Goal: Information Seeking & Learning: Understand process/instructions

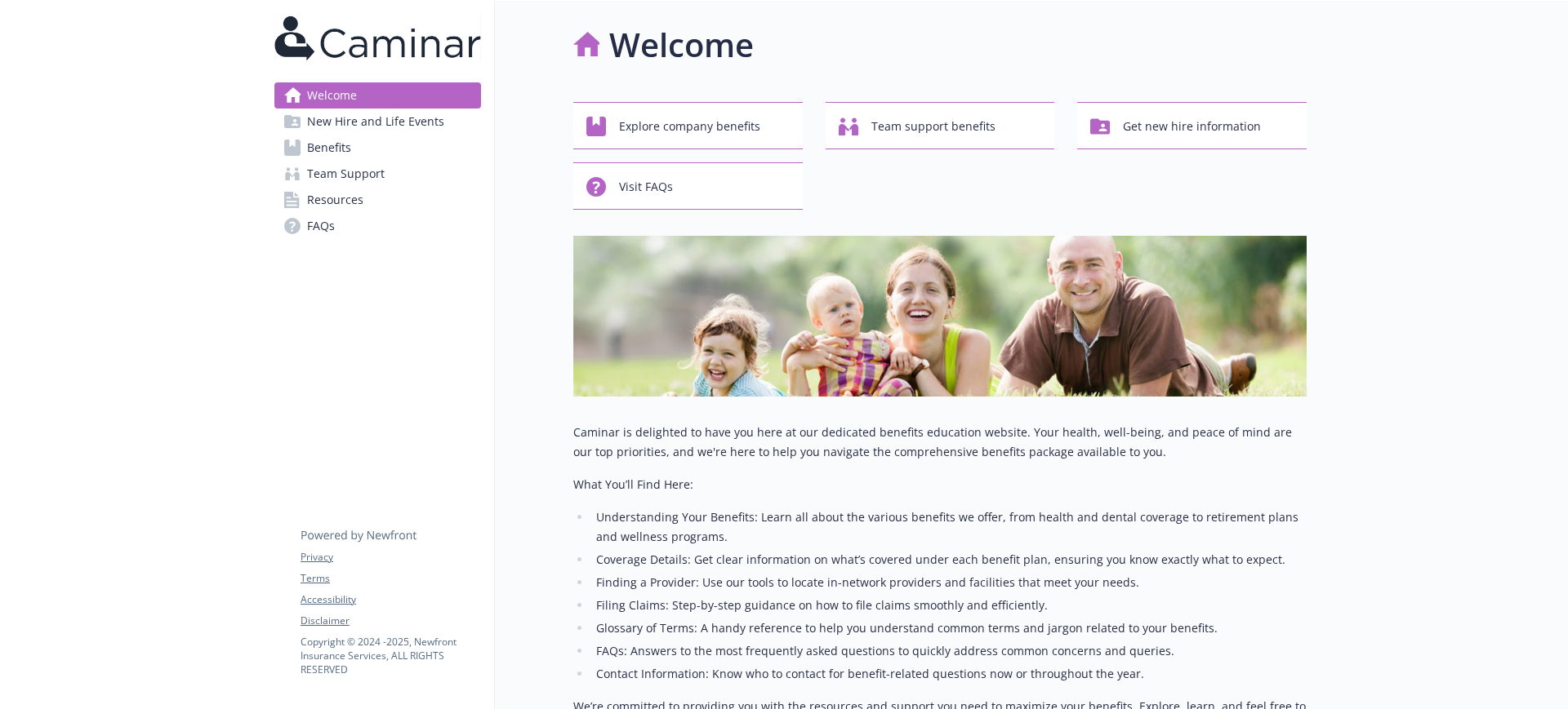
click at [336, 136] on span "Benefits" at bounding box center [329, 147] width 44 height 26
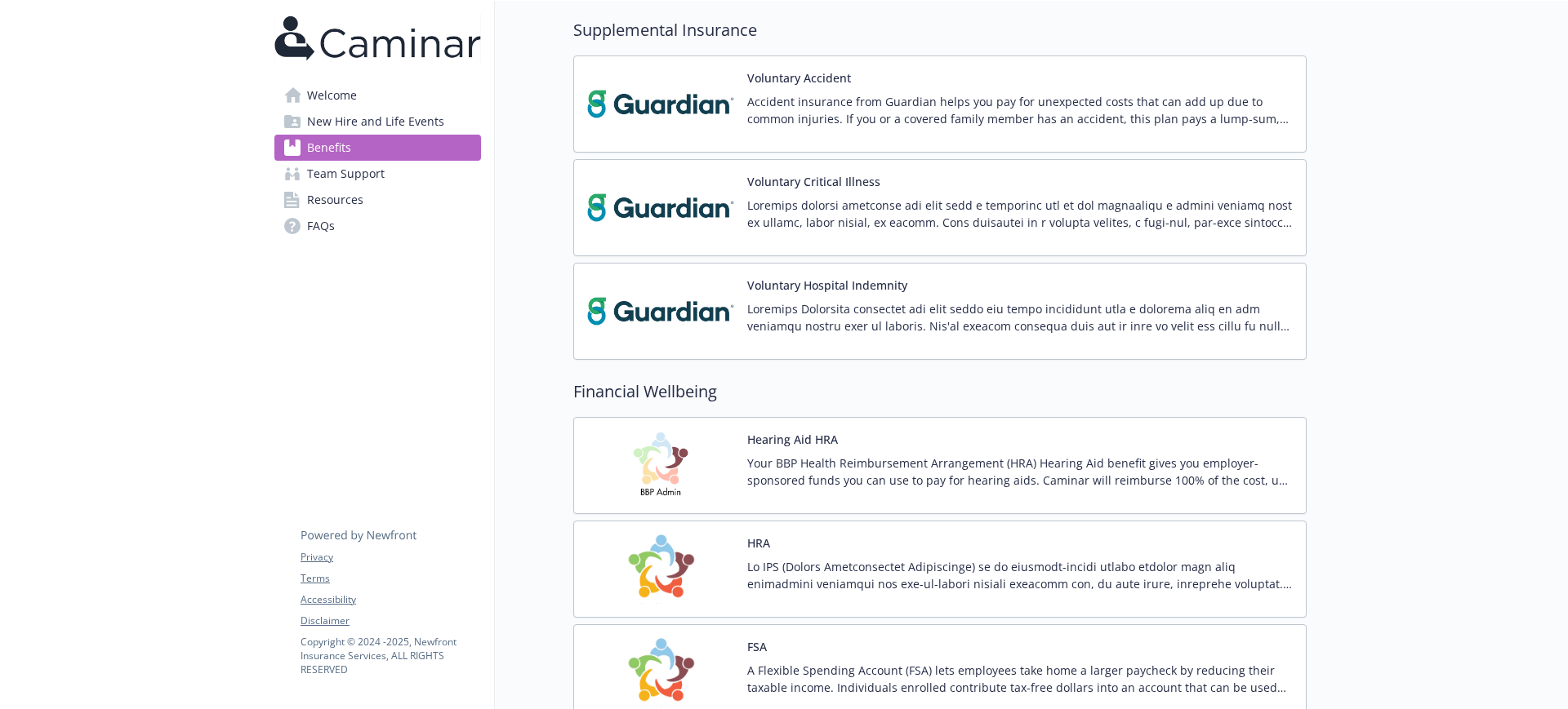
scroll to position [1633, 0]
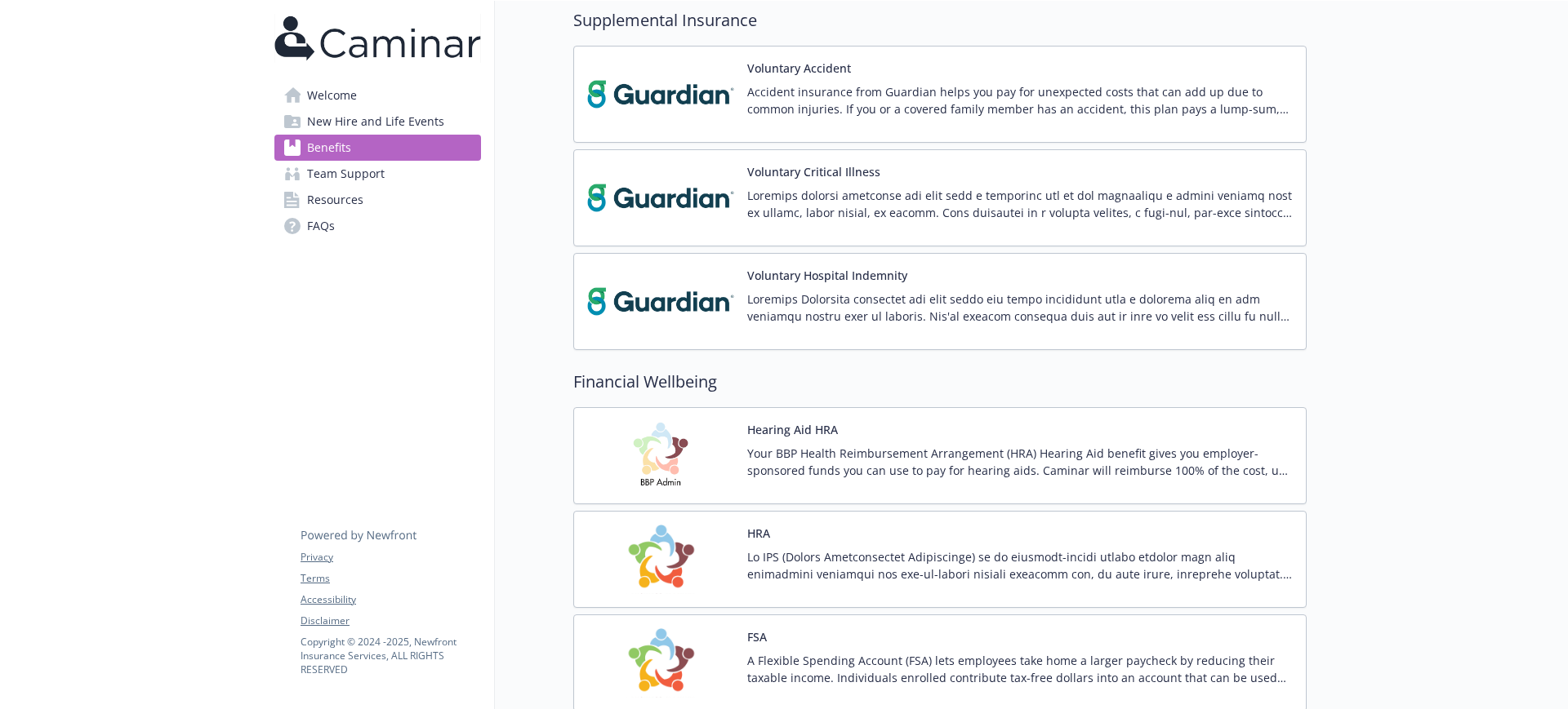
click at [835, 448] on p "Your BBP Health Reimbursement Arrangement (HRA) Hearing Aid benefit gives you e…" at bounding box center [1020, 462] width 546 height 34
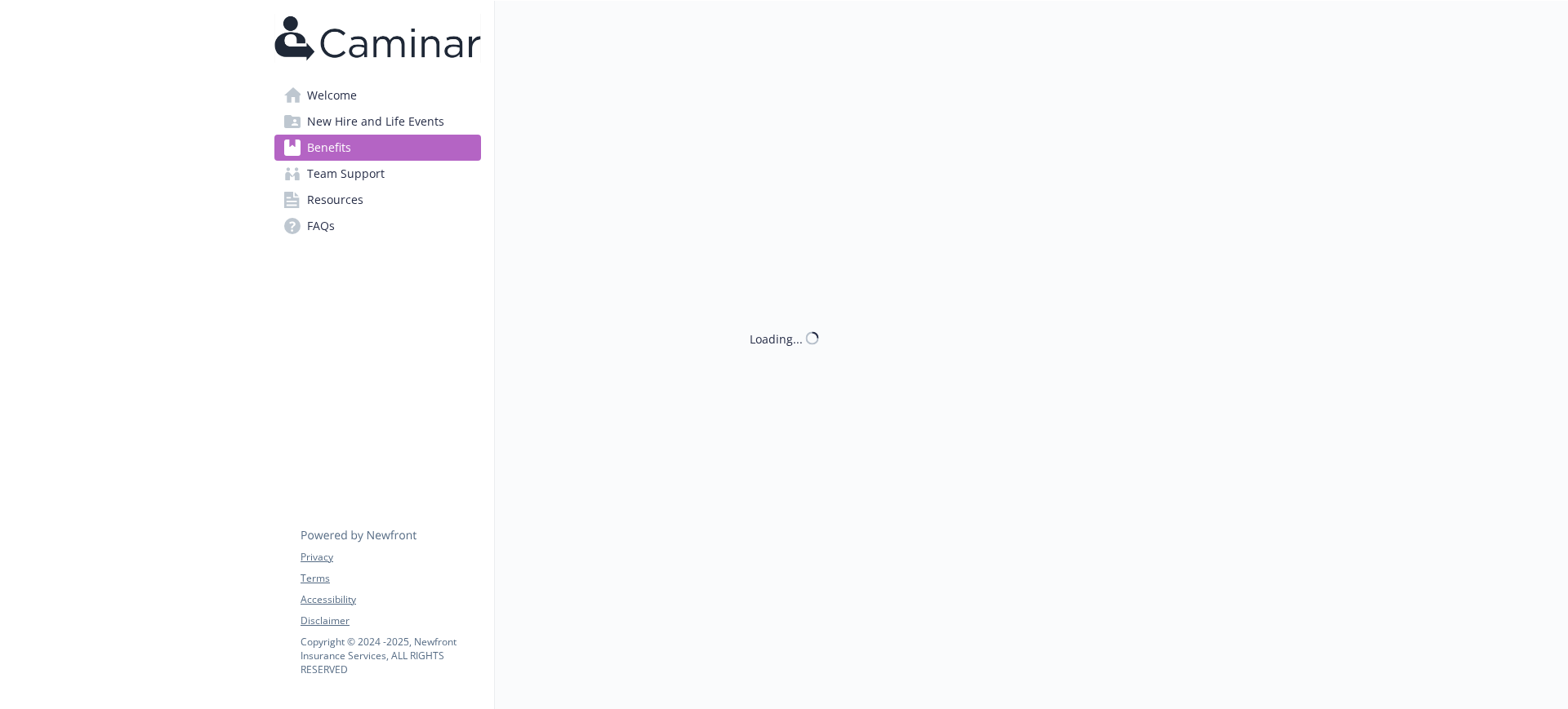
scroll to position [1633, 0]
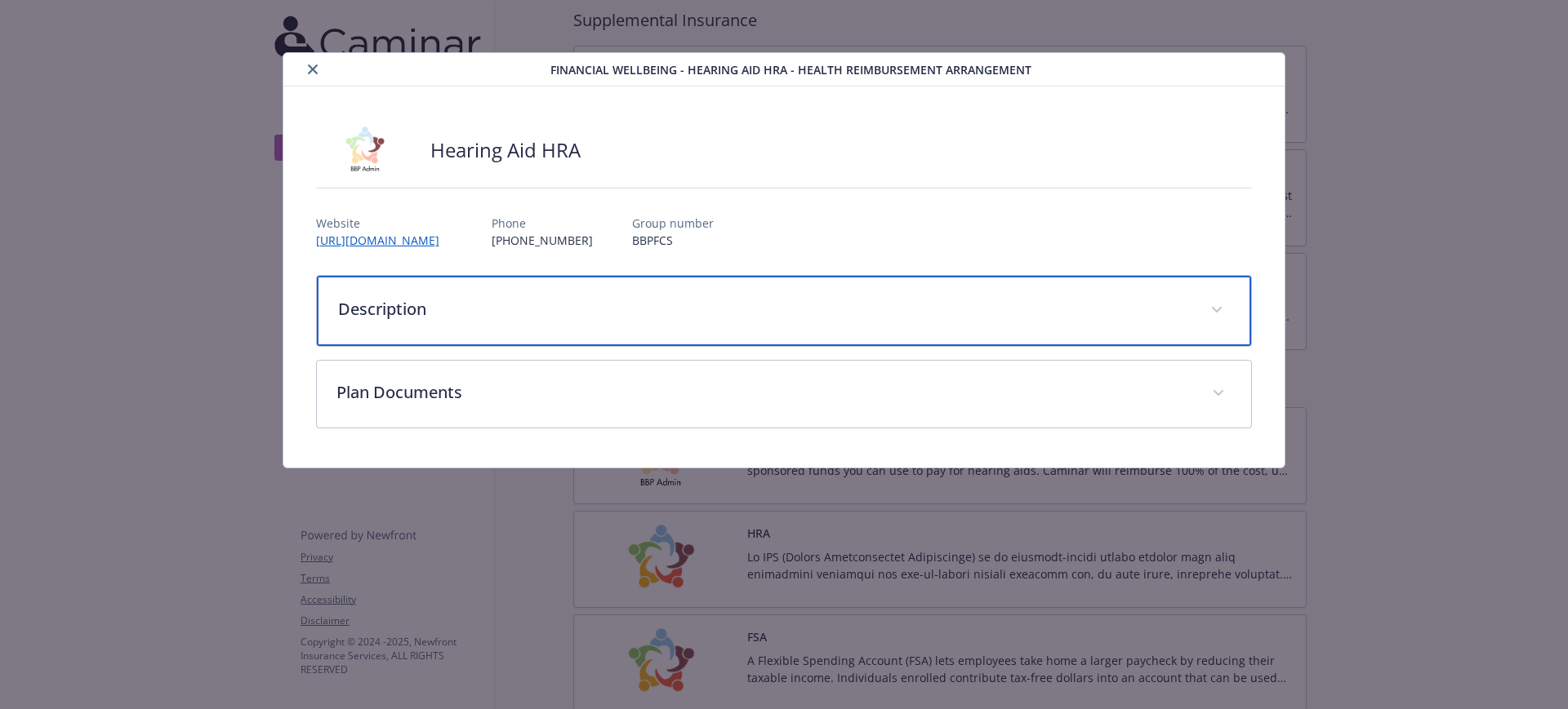
click at [441, 308] on p "Description" at bounding box center [764, 309] width 853 height 24
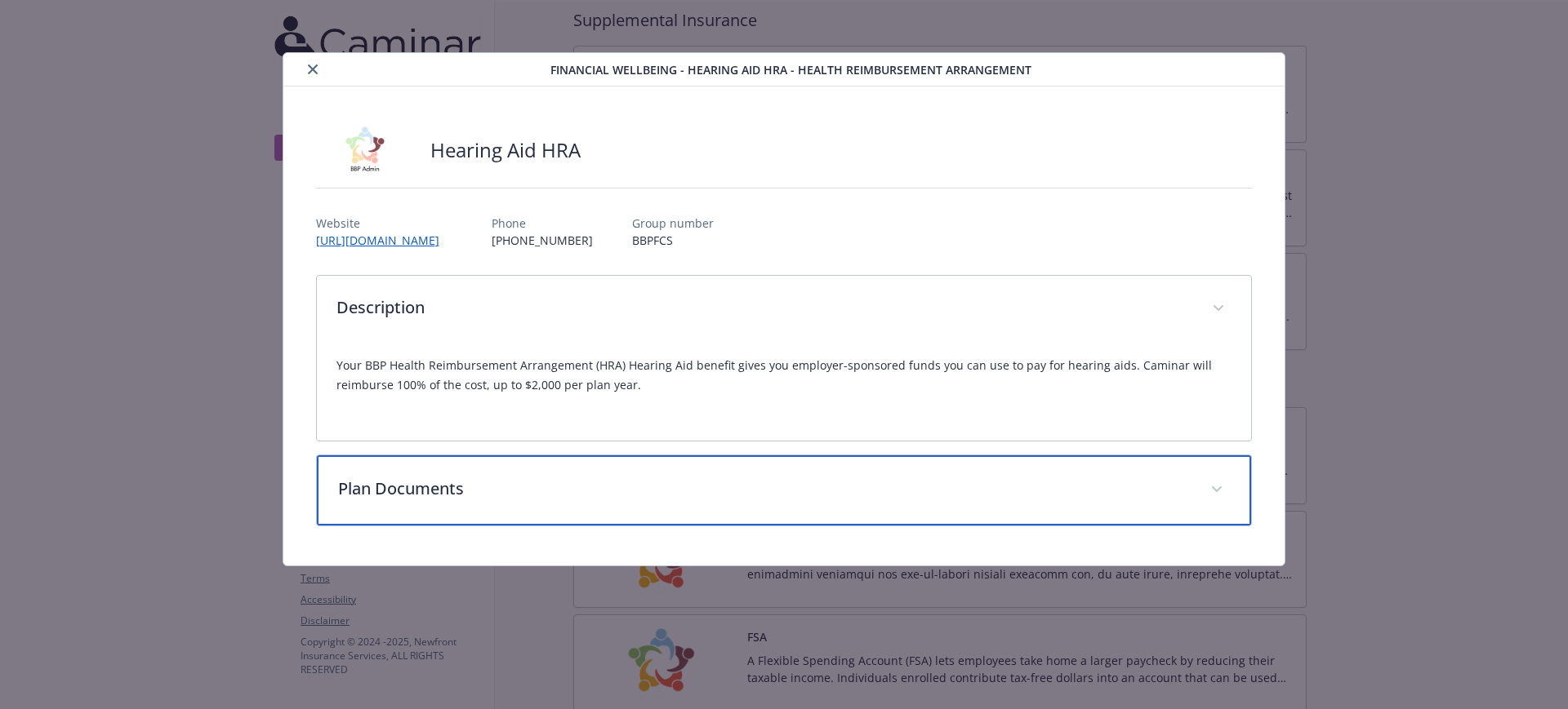
click at [430, 481] on p "Plan Documents" at bounding box center [764, 489] width 853 height 24
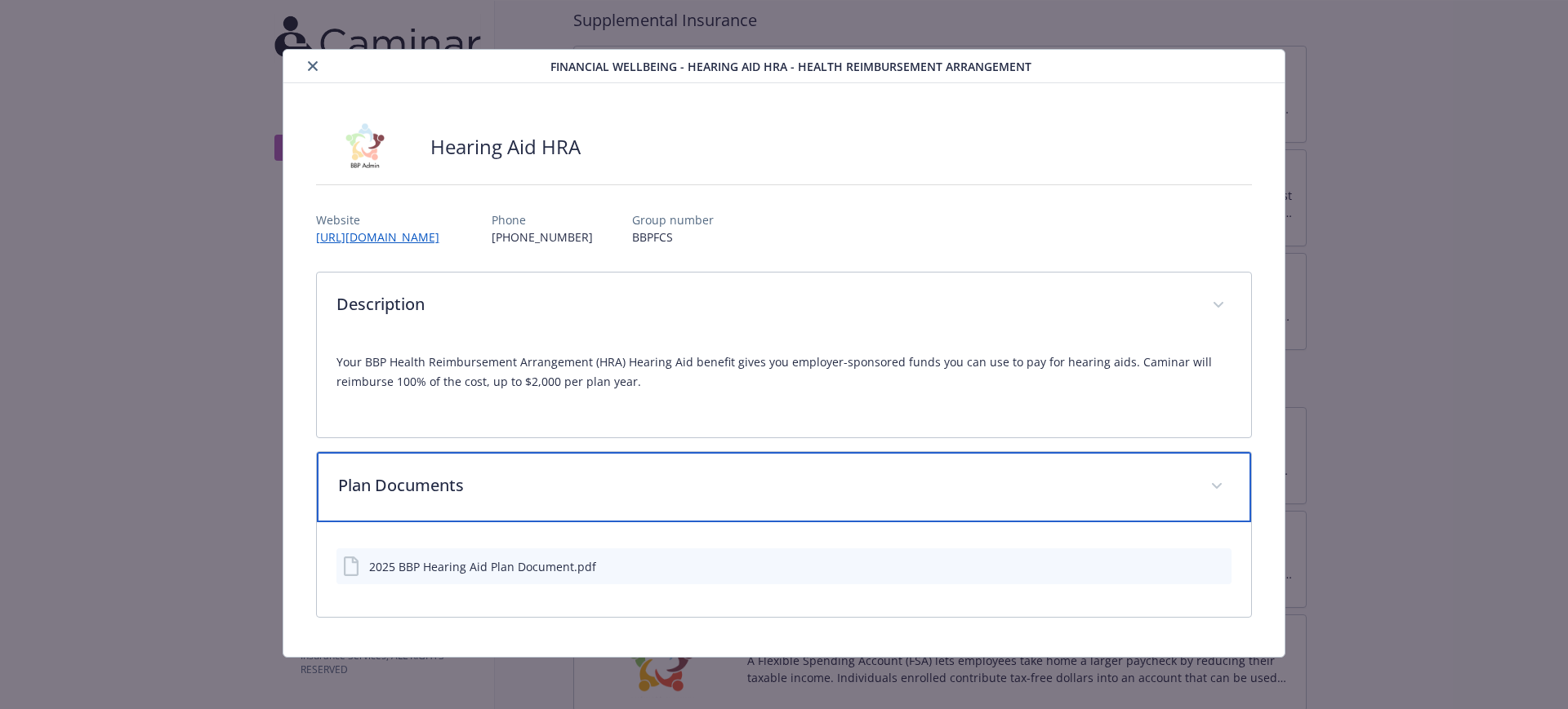
scroll to position [4, 0]
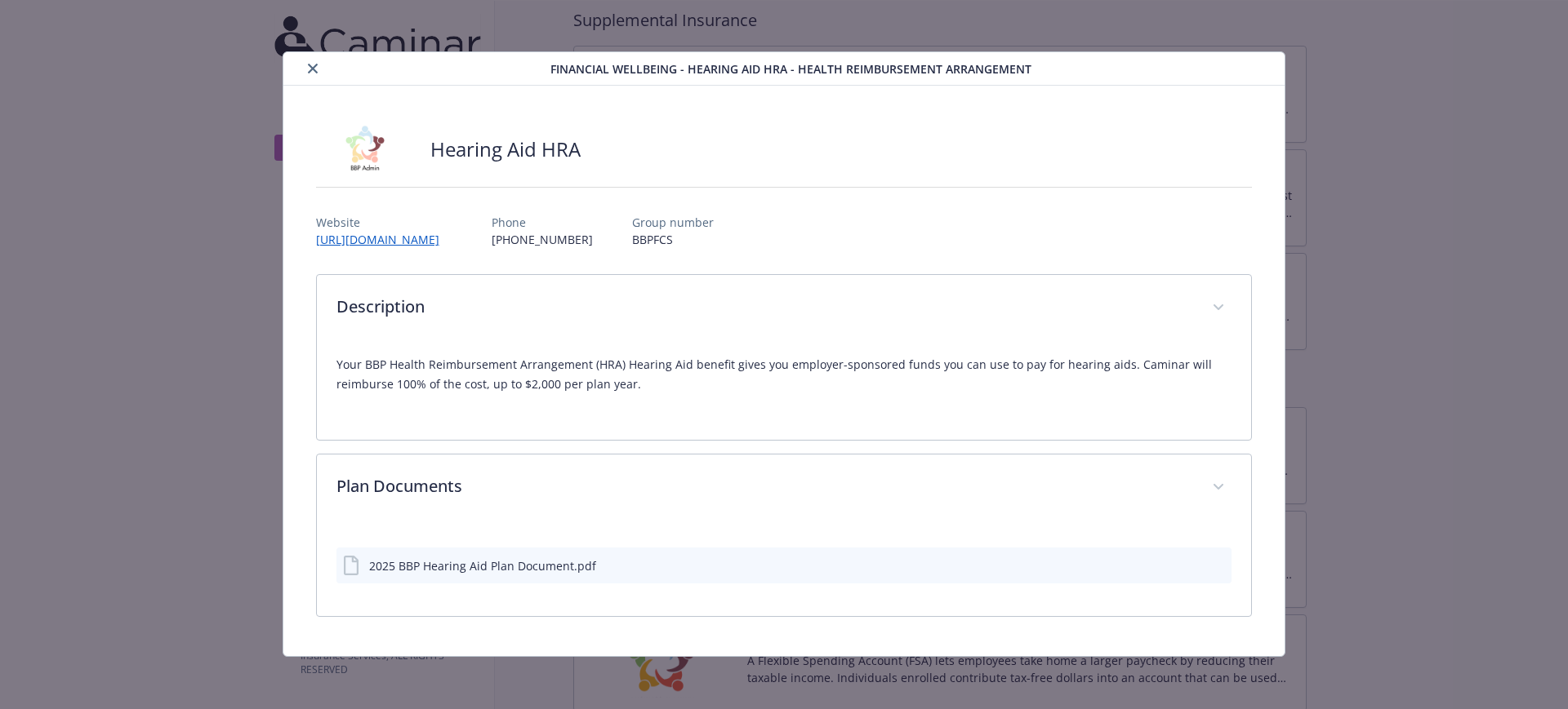
click at [1208, 564] on icon "preview file" at bounding box center [1216, 564] width 14 height 12
